Goal: Task Accomplishment & Management: Use online tool/utility

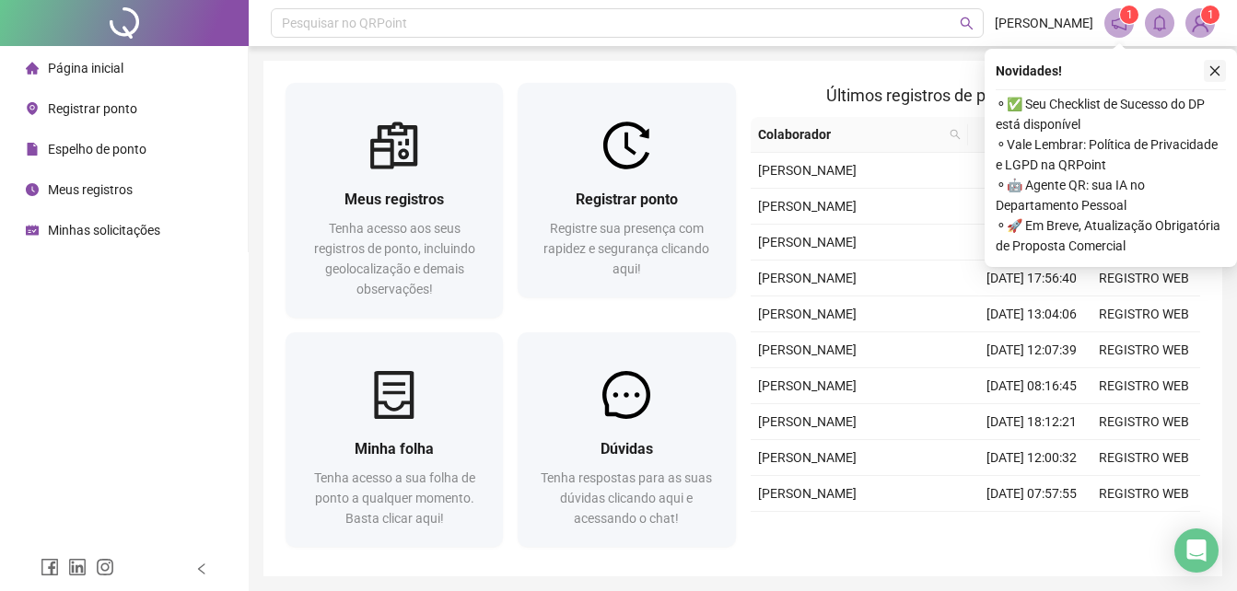
click at [1217, 64] on button "button" at bounding box center [1215, 71] width 22 height 22
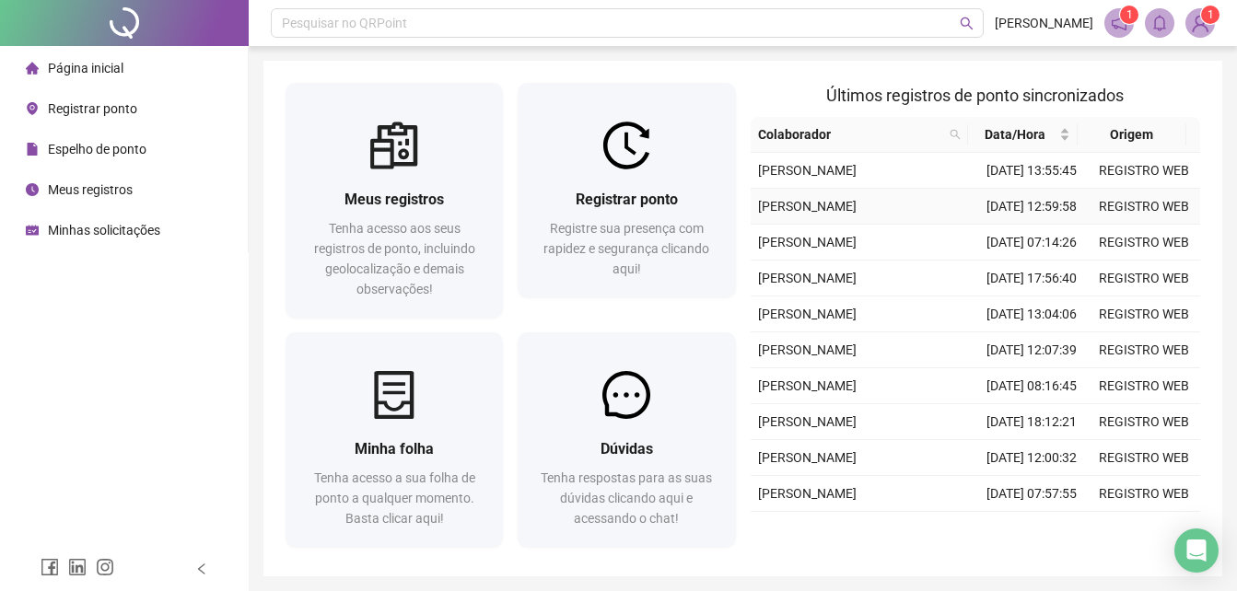
click at [767, 225] on td "[PERSON_NAME]" at bounding box center [863, 207] width 225 height 36
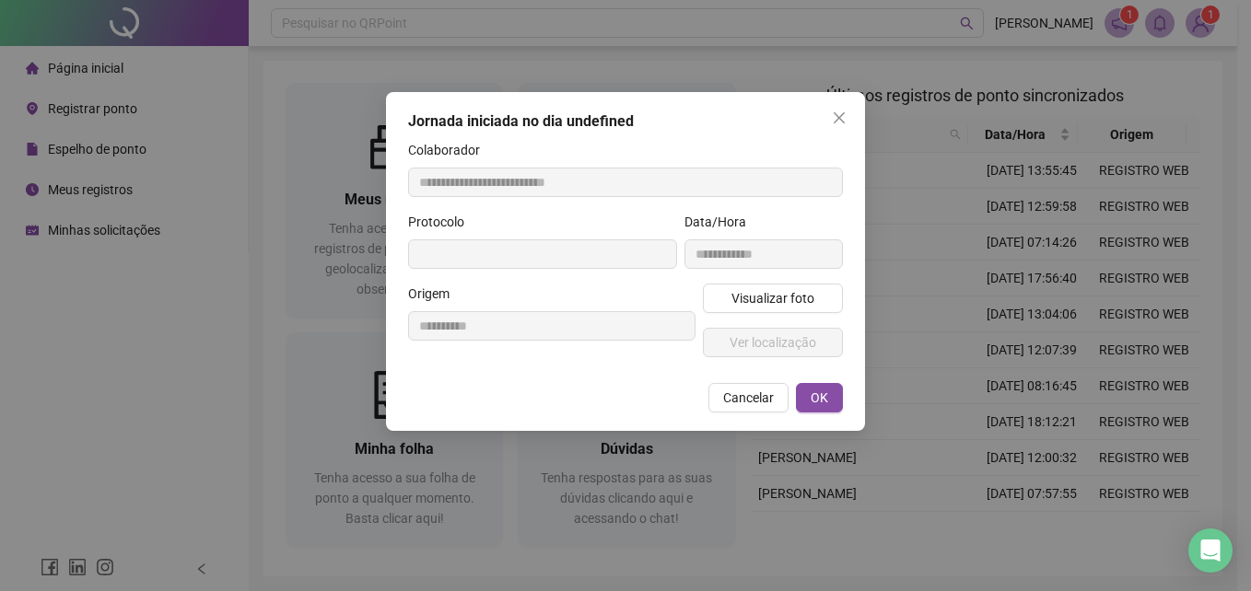
type input "**********"
click at [847, 108] on button "Close" at bounding box center [838, 117] width 29 height 29
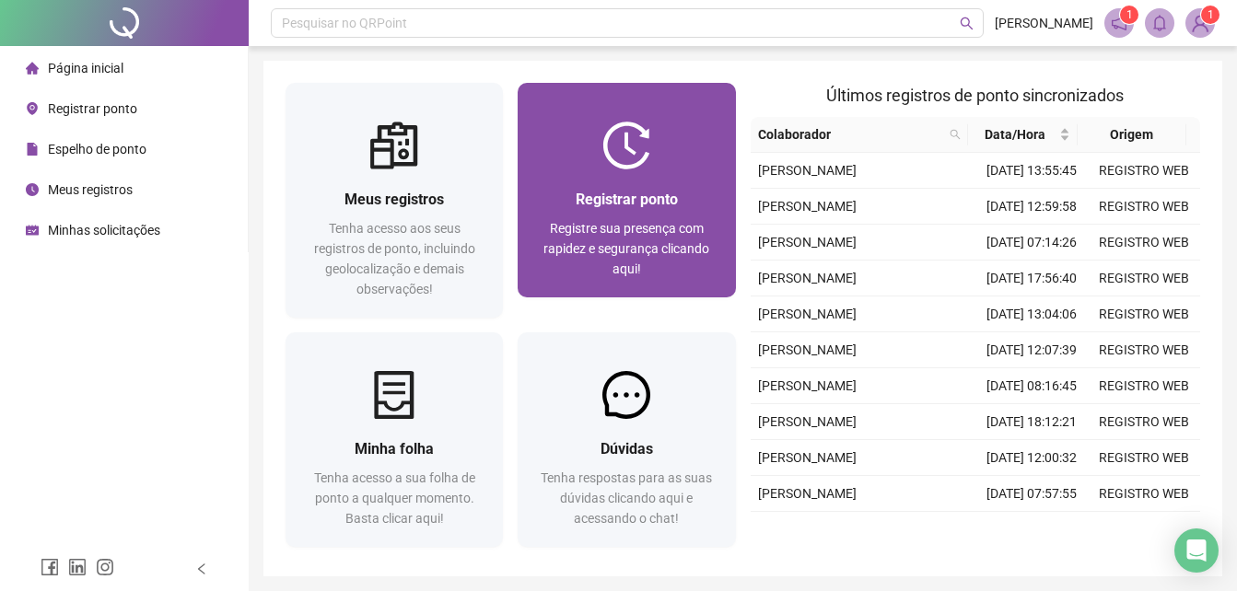
click at [662, 141] on div at bounding box center [626, 146] width 217 height 48
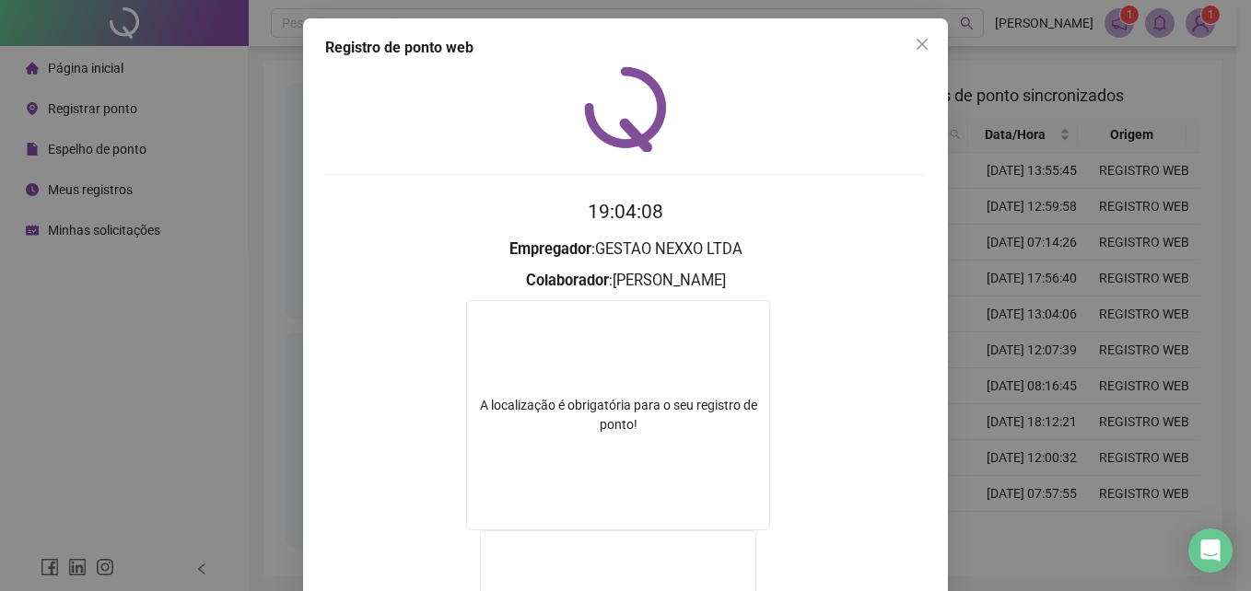
scroll to position [228, 0]
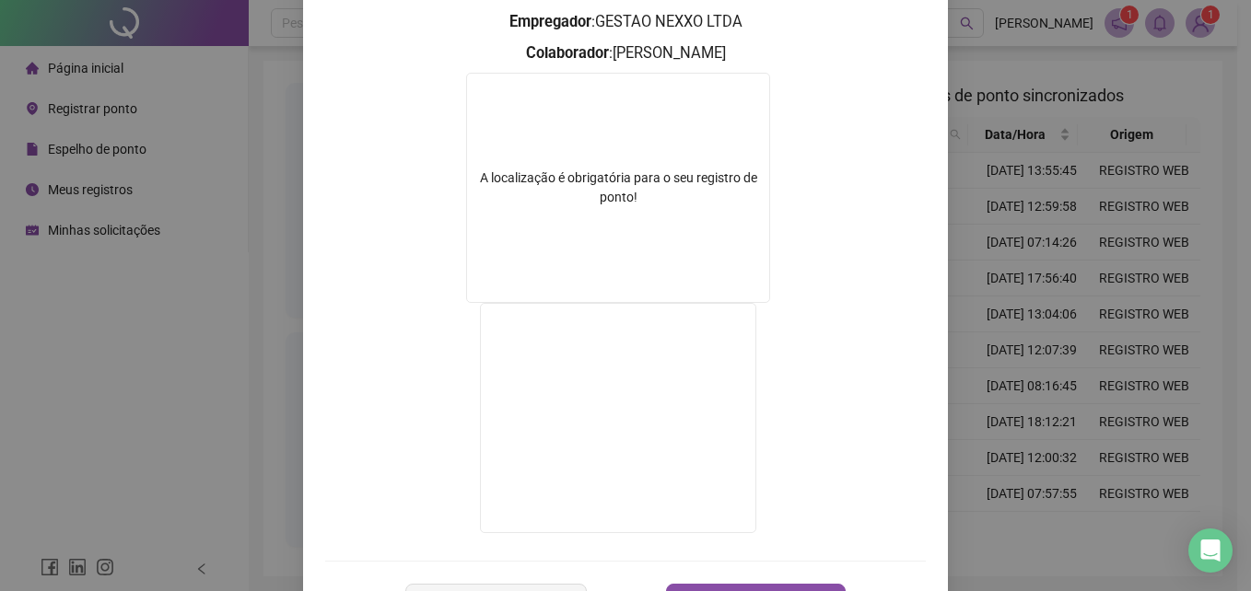
click at [1054, 338] on div "Registro de ponto web 19:04:08 Empregador : GESTAO NEXXO LTDA Colaborador : [PE…" at bounding box center [625, 295] width 1251 height 591
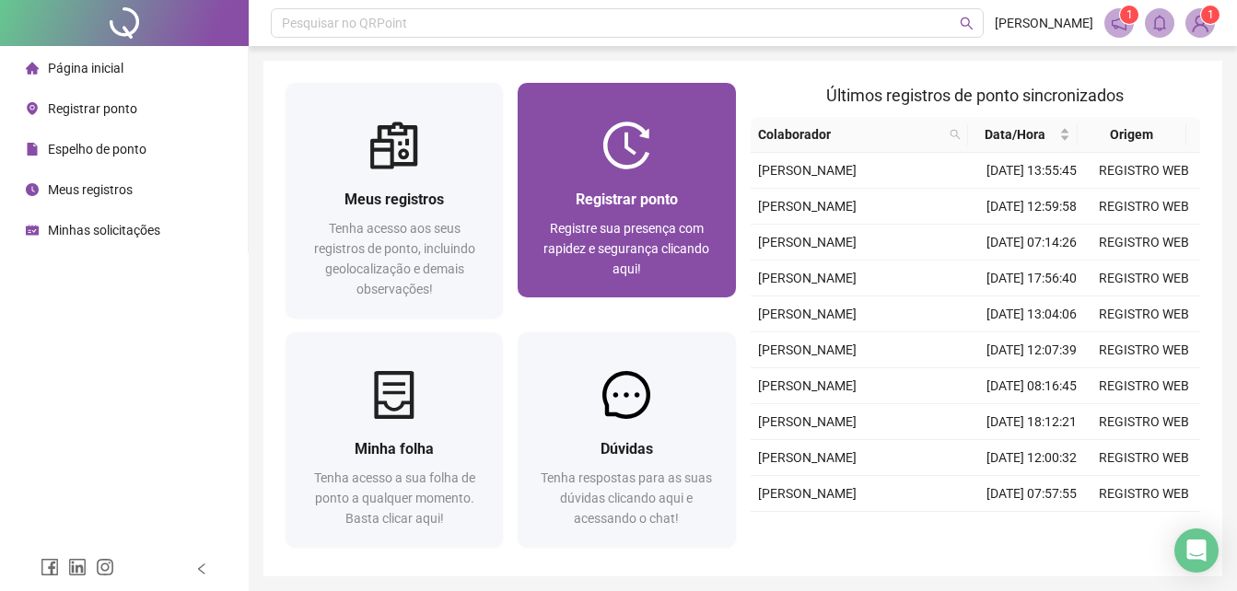
click at [589, 181] on div "Registrar ponto Registre sua presença com rapidez e segurança clicando aqui!" at bounding box center [626, 233] width 217 height 128
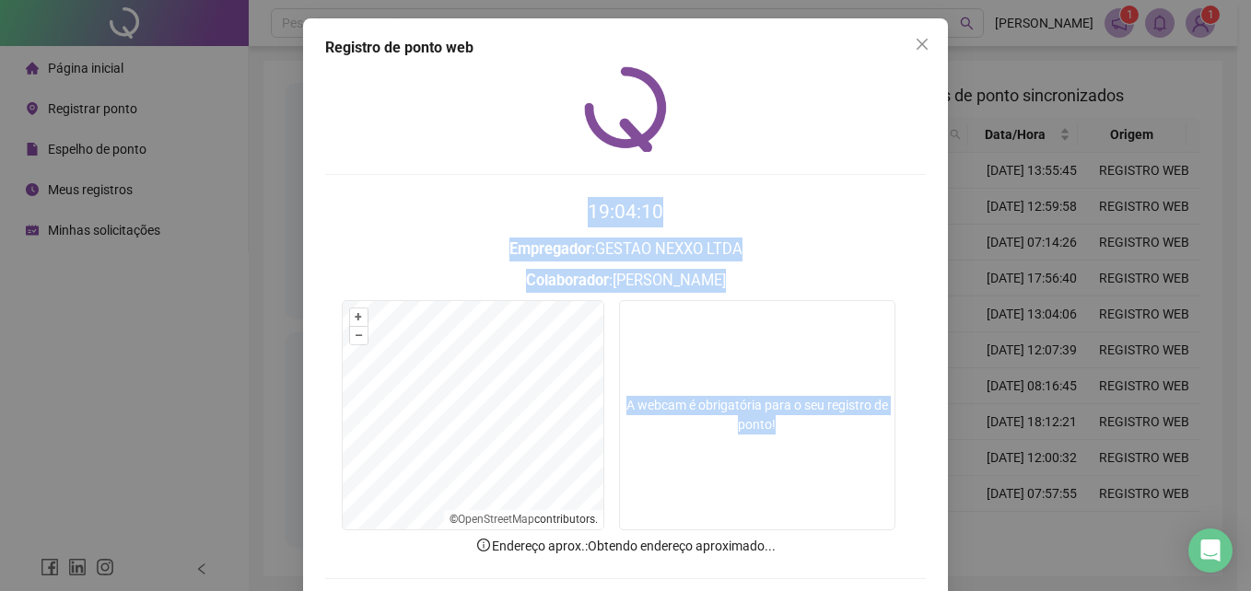
drag, startPoint x: 1236, startPoint y: 160, endPoint x: 1252, endPoint y: 373, distance: 213.4
click at [1250, 373] on html "Página inicial Registrar ponto Espelho de ponto Meus registros Minhas solicitaç…" at bounding box center [625, 295] width 1251 height 591
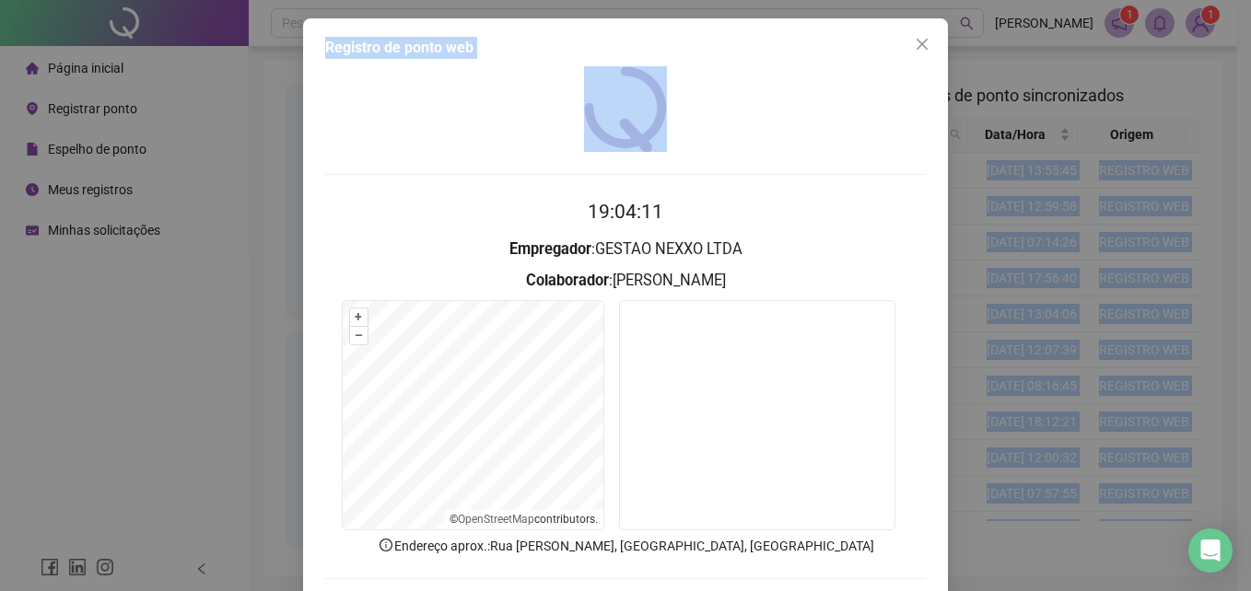
scroll to position [88, 0]
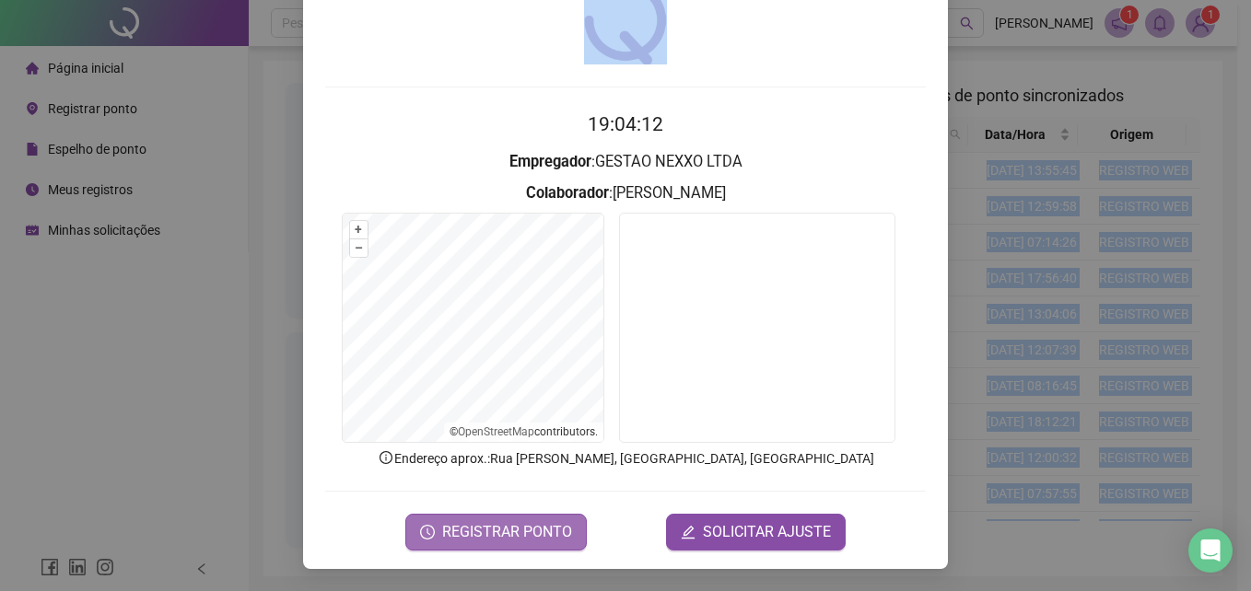
click at [514, 531] on span "REGISTRAR PONTO" at bounding box center [507, 532] width 130 height 22
